Goal: Answer question/provide support: Share knowledge or assist other users

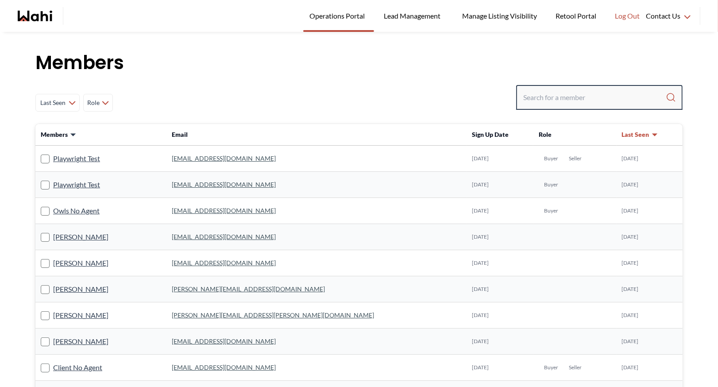
click at [536, 98] on input "Search input" at bounding box center [594, 97] width 142 height 16
type input "faraz"
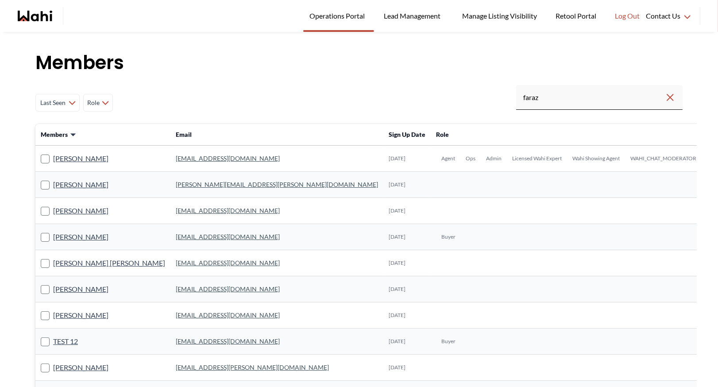
click at [176, 161] on link "[EMAIL_ADDRESS][DOMAIN_NAME]" at bounding box center [228, 158] width 104 height 8
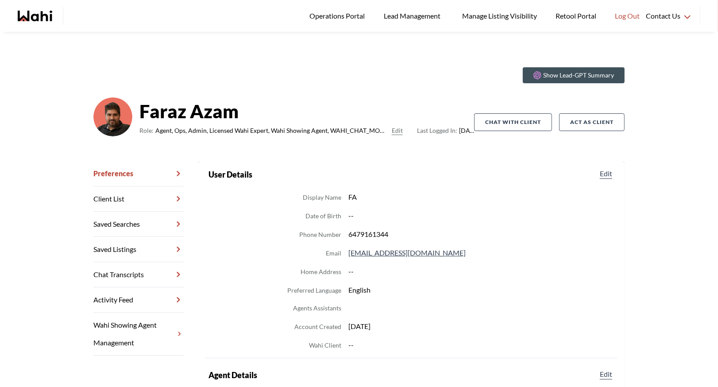
click at [136, 273] on link "Chat Transcripts" at bounding box center [138, 274] width 90 height 25
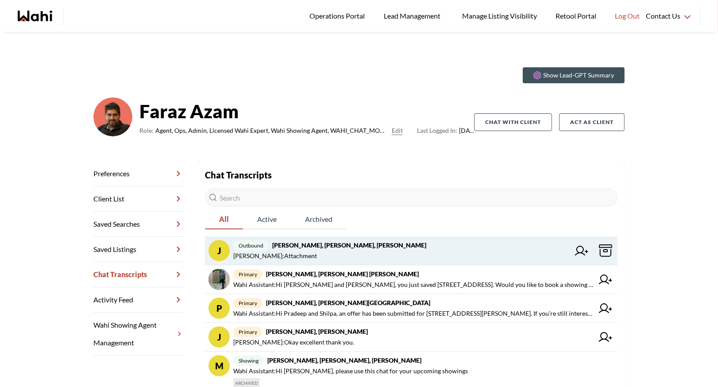
click at [362, 247] on strong "[PERSON_NAME], [PERSON_NAME], [PERSON_NAME]" at bounding box center [349, 245] width 154 height 8
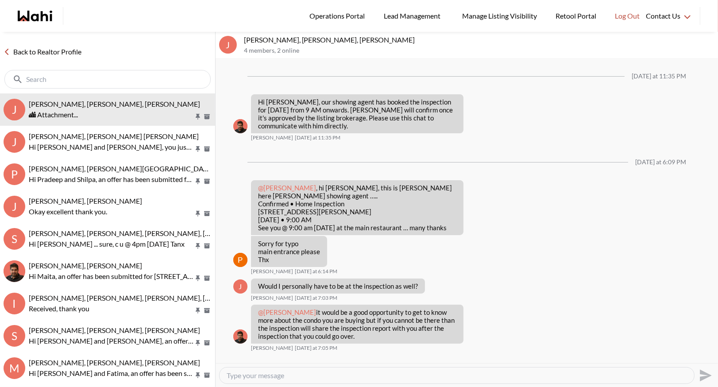
scroll to position [558, 0]
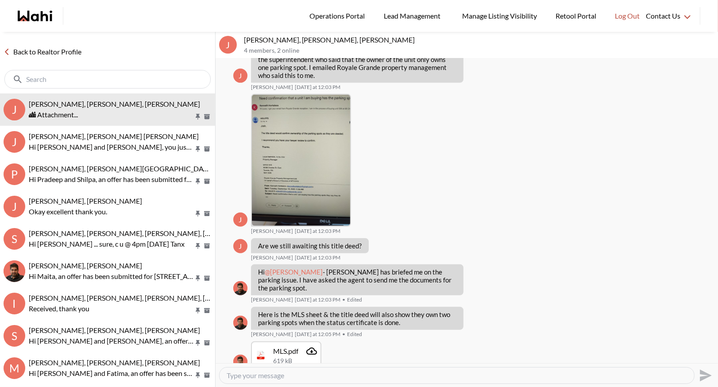
click at [44, 51] on link "Back to Realtor Profile" at bounding box center [42, 52] width 85 height 12
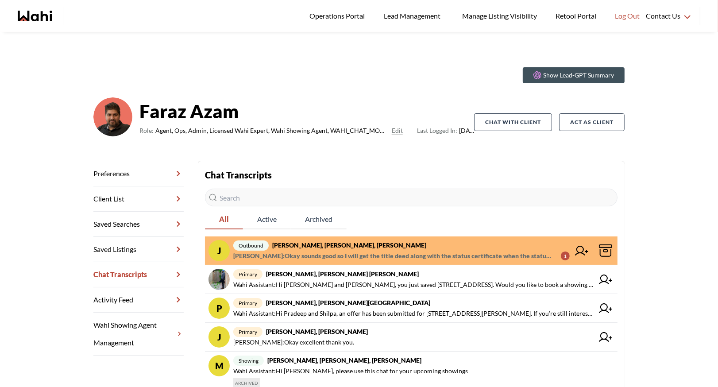
click at [390, 244] on span "outbound [PERSON_NAME], [PERSON_NAME], [PERSON_NAME]" at bounding box center [401, 245] width 336 height 11
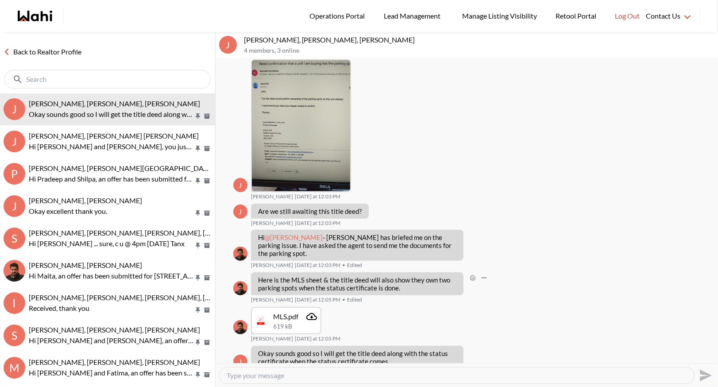
scroll to position [593, 0]
click at [35, 54] on link "Back to Realtor Profile" at bounding box center [42, 52] width 85 height 12
